Goal: Task Accomplishment & Management: Use online tool/utility

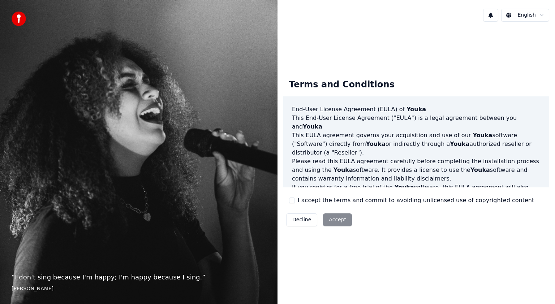
click at [293, 198] on button "I accept the terms and commit to avoiding unlicensed use of copyrighted content" at bounding box center [292, 201] width 6 height 6
click at [328, 218] on button "Accept" at bounding box center [337, 220] width 29 height 13
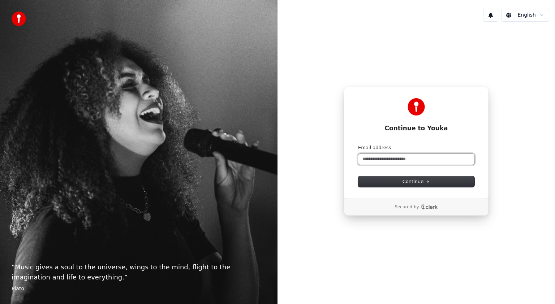
click at [398, 161] on input "Email address" at bounding box center [416, 159] width 116 height 11
click at [429, 181] on button "Continue" at bounding box center [416, 181] width 116 height 11
type input "**********"
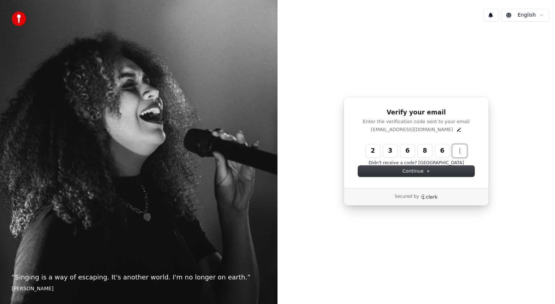
type input "******"
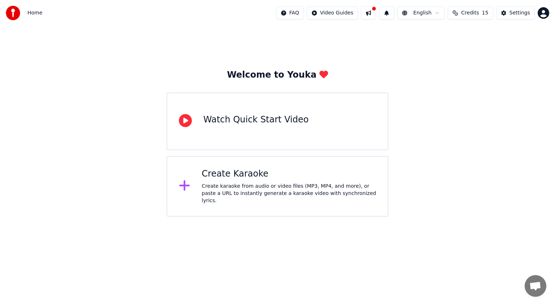
click at [276, 134] on div "Watch Quick Start Video" at bounding box center [278, 122] width 222 height 58
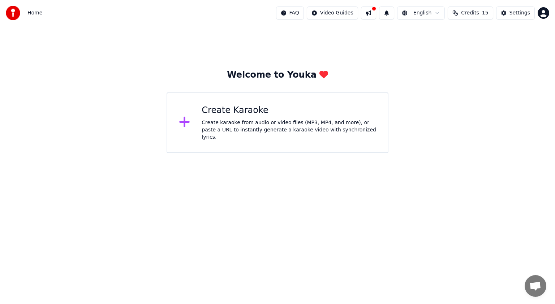
click at [203, 120] on div "Create Karaoke Create karaoke from audio or video files (MP3, MP4, and more), o…" at bounding box center [289, 123] width 175 height 36
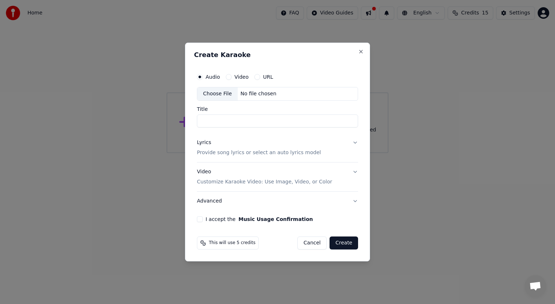
click at [230, 77] on button "Video" at bounding box center [229, 77] width 6 height 6
click at [362, 53] on button "Close" at bounding box center [361, 52] width 6 height 6
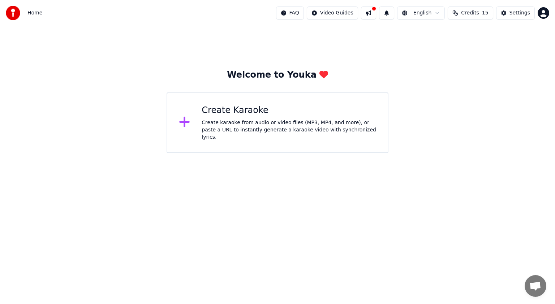
click at [34, 15] on span "Home" at bounding box center [34, 12] width 15 height 7
click at [7, 13] on img at bounding box center [13, 13] width 14 height 14
click at [12, 15] on img at bounding box center [13, 13] width 14 height 14
click at [218, 114] on div "Create Karaoke" at bounding box center [289, 111] width 175 height 12
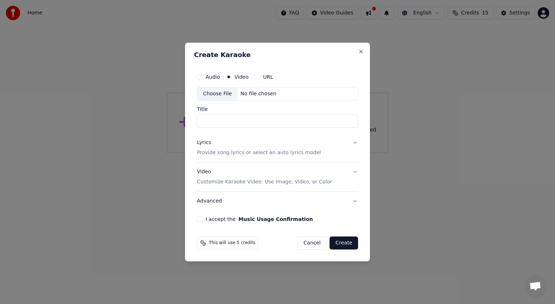
click at [238, 153] on p "Provide song lyrics or select an auto lyrics model" at bounding box center [259, 152] width 124 height 7
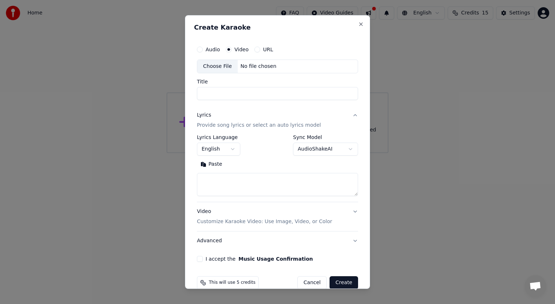
click at [246, 179] on textarea at bounding box center [277, 184] width 161 height 23
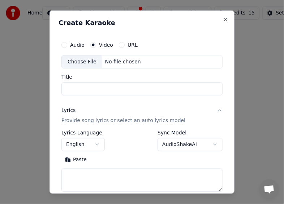
click at [123, 87] on input "Title" at bounding box center [141, 88] width 161 height 13
click at [122, 46] on button "URL" at bounding box center [122, 45] width 6 height 6
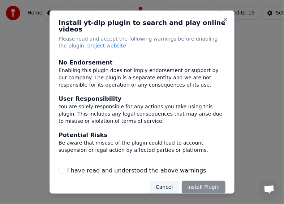
scroll to position [109, 0]
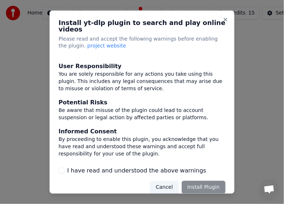
click at [62, 167] on button "I have read and understood the above warnings" at bounding box center [62, 170] width 6 height 6
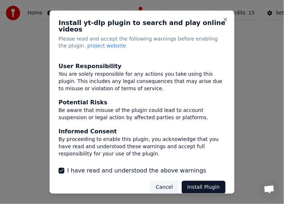
click at [192, 180] on button "Install Plugin" at bounding box center [204, 186] width 44 height 13
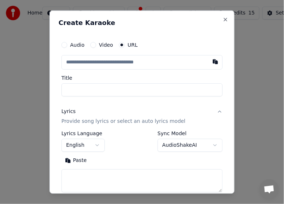
click at [121, 65] on input "text" at bounding box center [141, 62] width 161 height 14
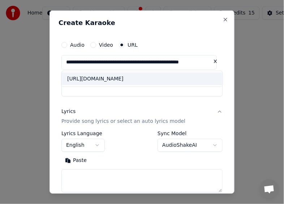
scroll to position [0, 0]
click at [125, 85] on div "[URL][DOMAIN_NAME]" at bounding box center [141, 78] width 161 height 13
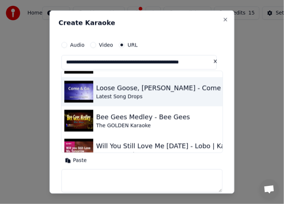
scroll to position [36, 0]
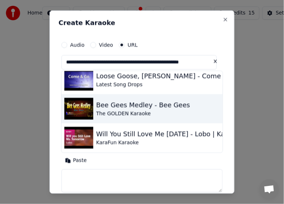
click at [139, 114] on div "The GOLDEN Karaoke" at bounding box center [143, 113] width 94 height 7
type input "**********"
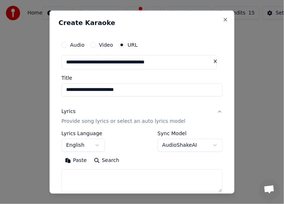
click at [139, 114] on div "Lyrics Provide song lyrics or select an auto lyrics model" at bounding box center [123, 115] width 124 height 17
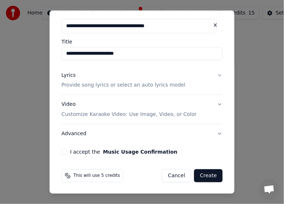
click at [201, 175] on button "Create" at bounding box center [208, 175] width 29 height 13
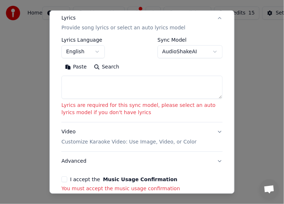
scroll to position [131, 0]
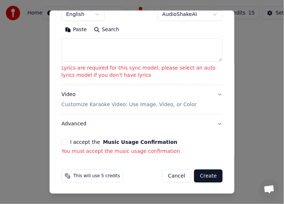
click at [65, 139] on button "I accept the Music Usage Confirmation" at bounding box center [64, 142] width 6 height 6
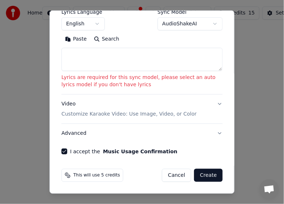
scroll to position [120, 0]
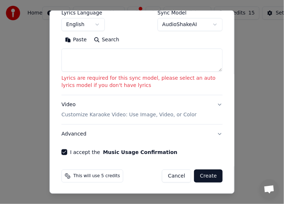
click at [102, 59] on textarea at bounding box center [141, 59] width 161 height 23
paste textarea "**********"
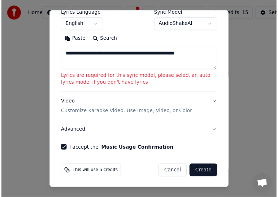
scroll to position [103, 0]
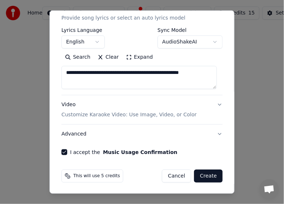
type textarea "**********"
click at [203, 172] on button "Create" at bounding box center [208, 175] width 29 height 13
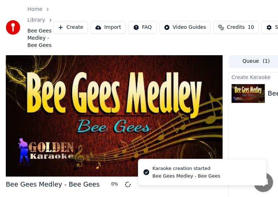
click at [130, 103] on div at bounding box center [114, 116] width 217 height 122
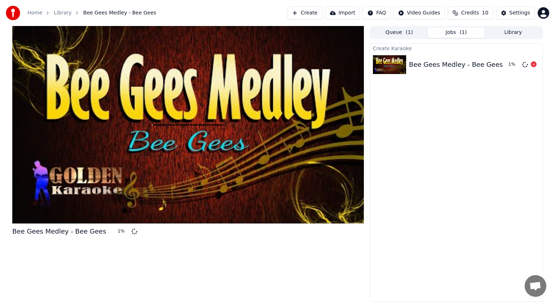
click at [440, 66] on div "Bee Gees Medley - Bee Gees" at bounding box center [456, 65] width 94 height 10
